Goal: Task Accomplishment & Management: Manage account settings

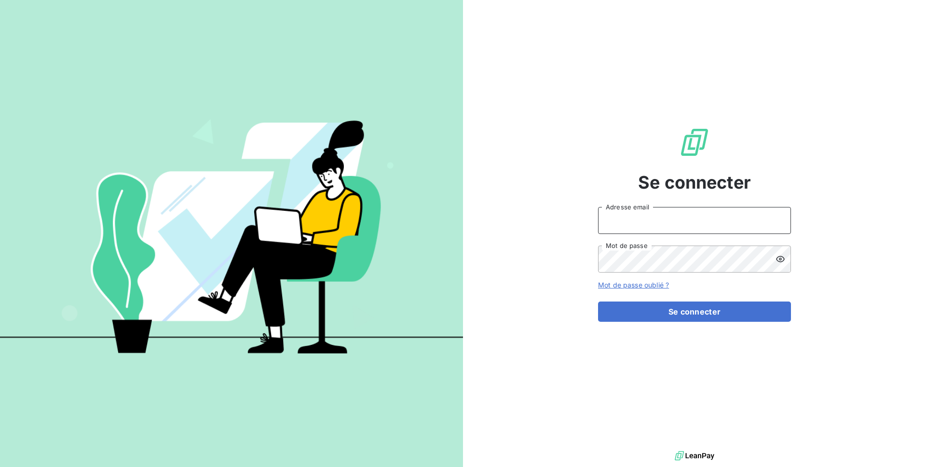
click at [626, 220] on input "Adresse email" at bounding box center [694, 220] width 193 height 27
type input "admin@compleo"
click at [598, 301] on button "Se connecter" at bounding box center [694, 311] width 193 height 20
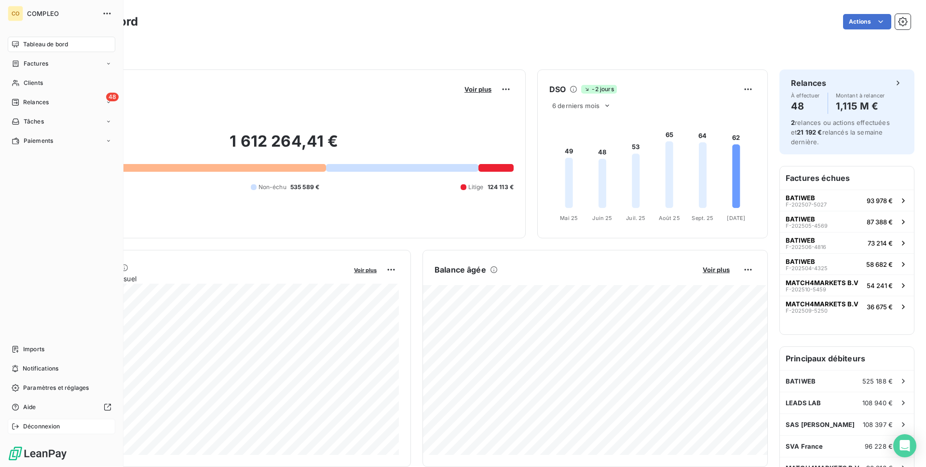
click at [37, 426] on span "Déconnexion" at bounding box center [41, 426] width 37 height 9
